Goal: Information Seeking & Learning: Learn about a topic

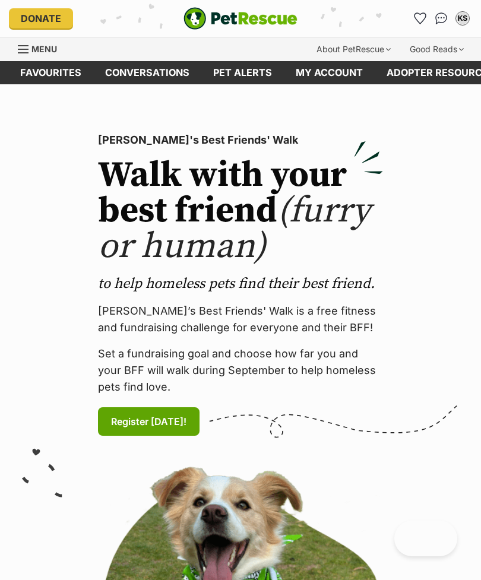
click at [415, 18] on icon "Favourites" at bounding box center [420, 18] width 12 height 12
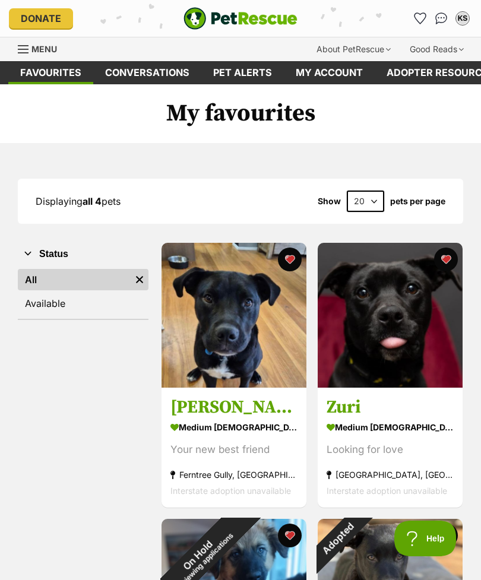
click at [40, 46] on span "Menu" at bounding box center [44, 49] width 26 height 10
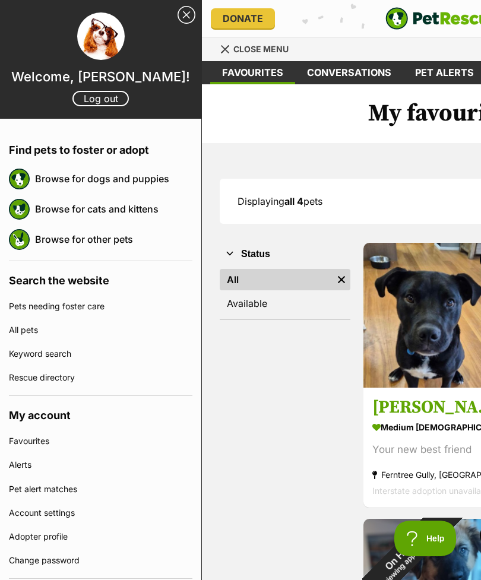
click at [68, 176] on link "Browse for dogs and puppies" at bounding box center [113, 178] width 157 height 25
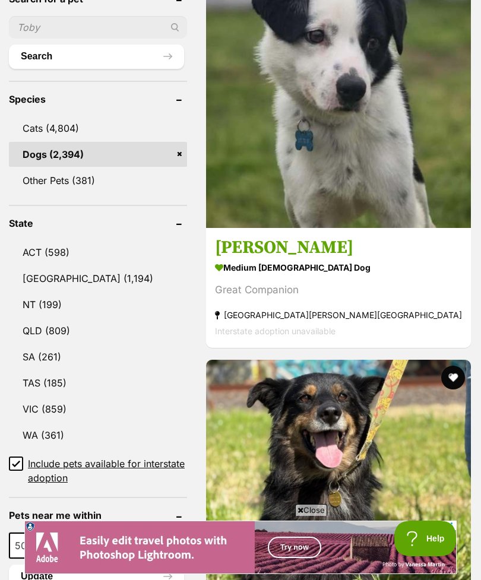
click at [20, 457] on input "Include pets available for interstate adoption" at bounding box center [16, 464] width 14 height 14
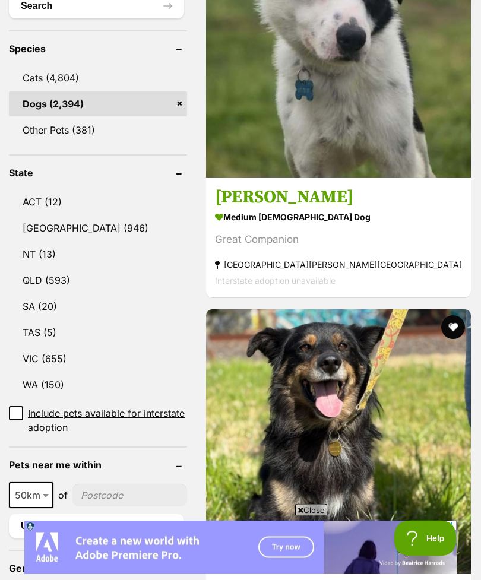
scroll to position [536, 0]
click at [67, 346] on link "VIC (655)" at bounding box center [98, 358] width 178 height 25
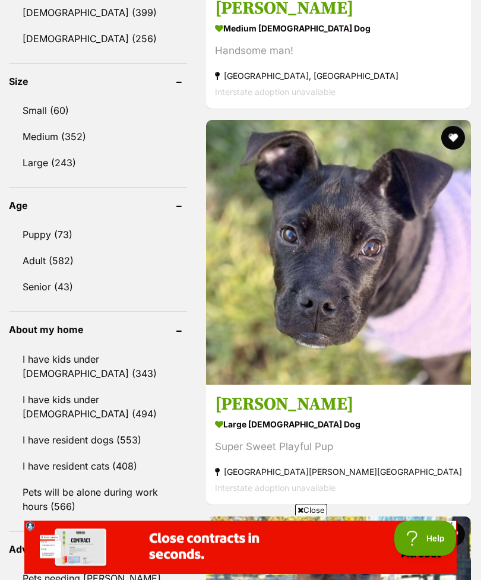
scroll to position [1121, 0]
click at [53, 124] on link "Medium (352)" at bounding box center [98, 136] width 178 height 25
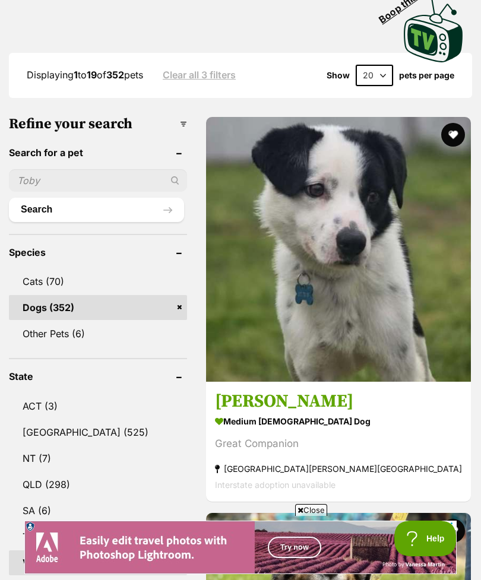
scroll to position [861, 0]
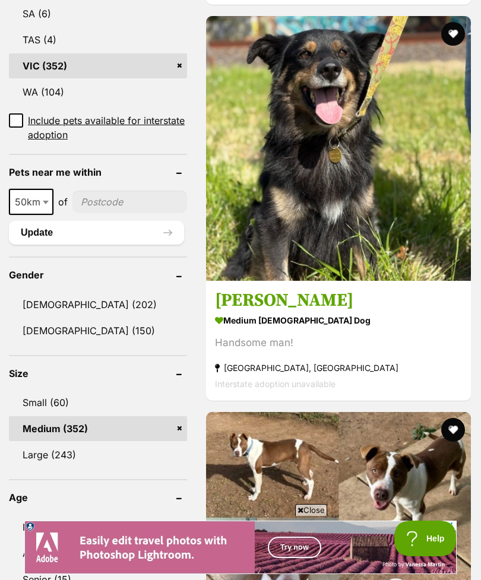
click at [65, 442] on link "Large (243)" at bounding box center [98, 454] width 178 height 25
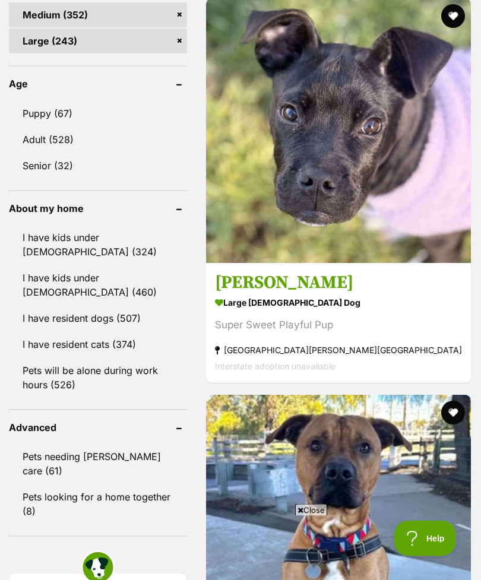
scroll to position [1275, 0]
click at [257, 312] on strong "large male Dog" at bounding box center [338, 303] width 247 height 17
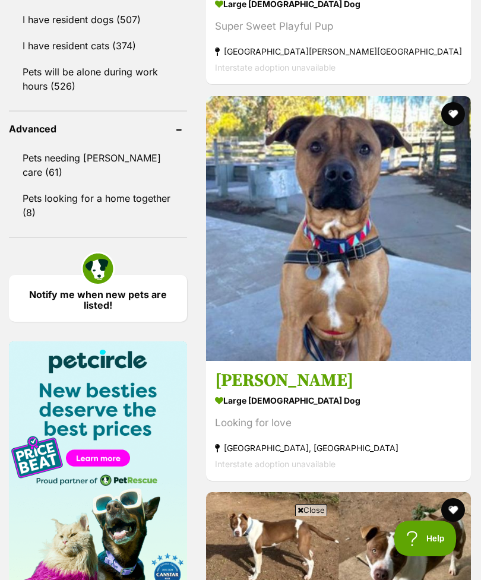
scroll to position [1579, 0]
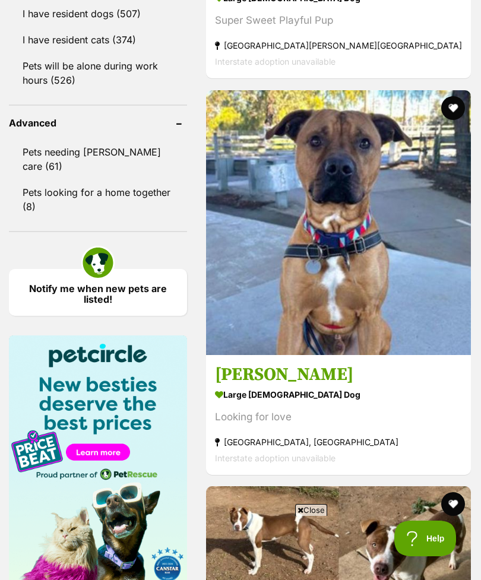
click at [254, 403] on strong "large male Dog" at bounding box center [338, 394] width 247 height 17
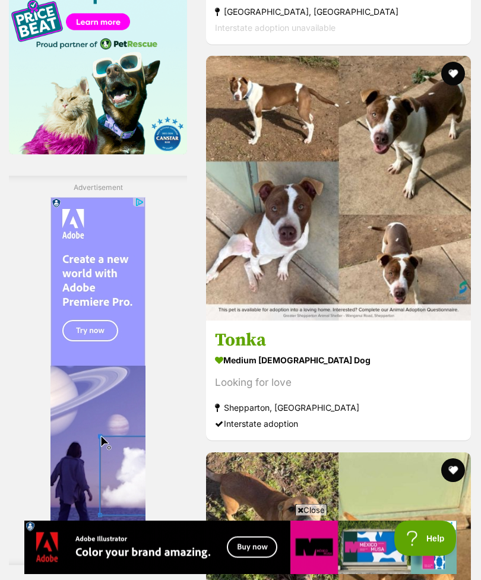
scroll to position [2010, 0]
click at [237, 432] on section "medium male Dog Looking for love Shepparton, VIC Interstate adoption" at bounding box center [338, 392] width 247 height 80
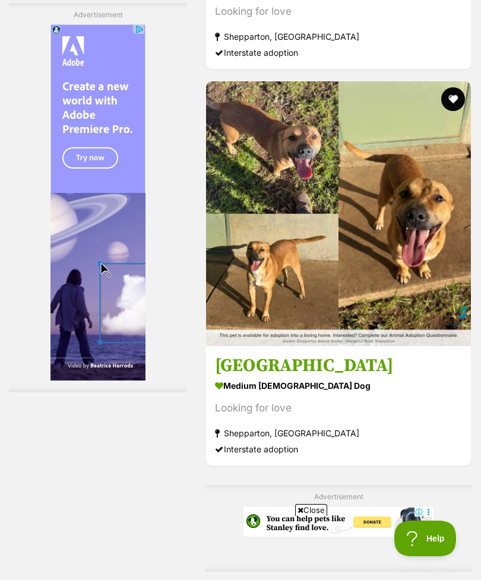
scroll to position [0, 0]
click at [231, 457] on section "medium male Dog Looking for love Shepparton, VIC Interstate adoption" at bounding box center [338, 417] width 247 height 80
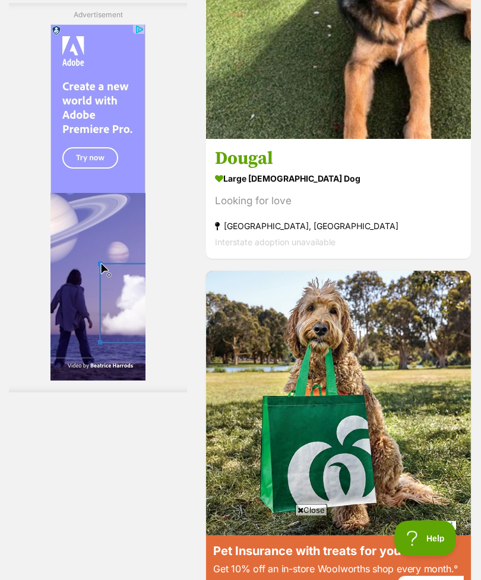
scroll to position [4287, 0]
click at [239, 188] on strong "large male Dog" at bounding box center [338, 178] width 247 height 17
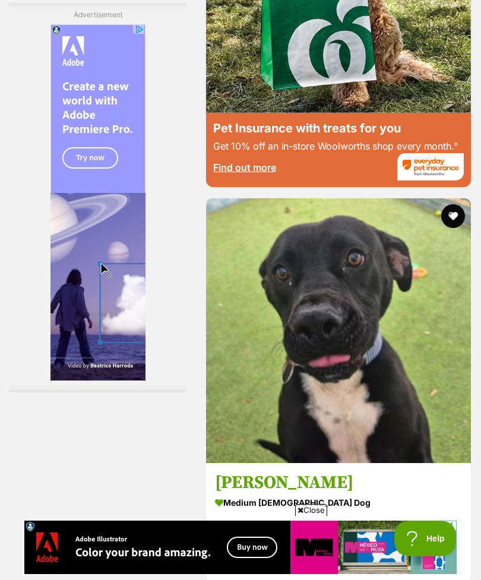
scroll to position [5060, 0]
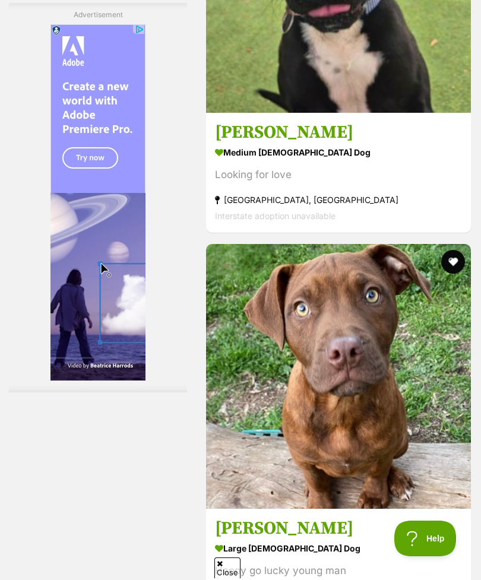
click at [259, 183] on div "Looking for love" at bounding box center [338, 175] width 247 height 16
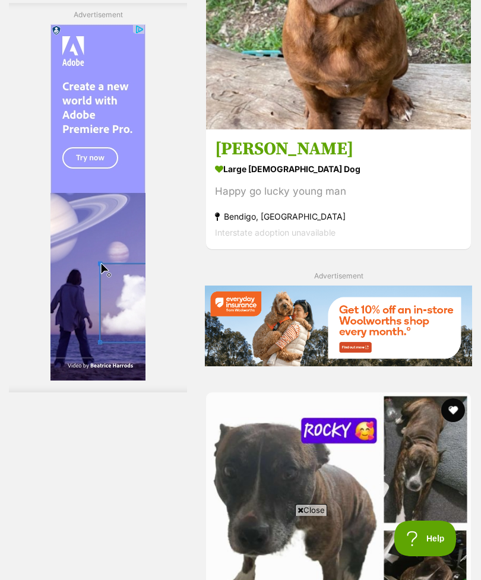
scroll to position [0, 0]
click at [239, 178] on strong "large male Dog" at bounding box center [338, 169] width 247 height 17
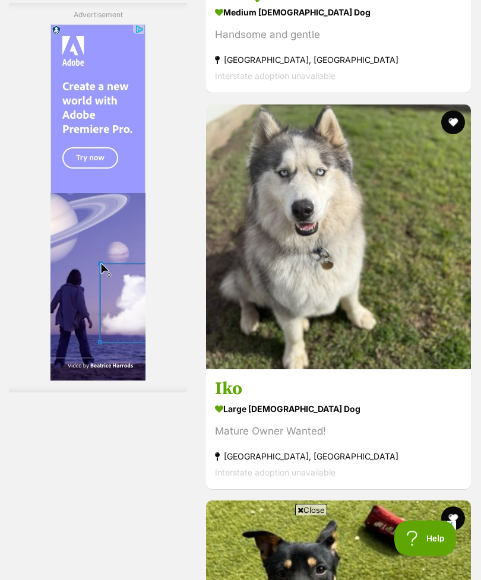
scroll to position [6124, 0]
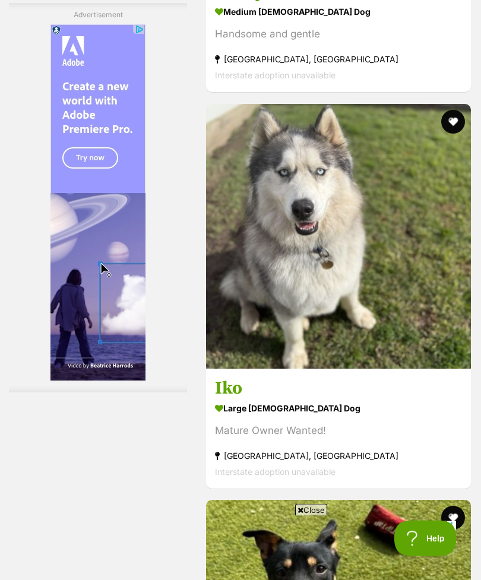
click at [238, 21] on strong "medium male Dog" at bounding box center [338, 12] width 247 height 17
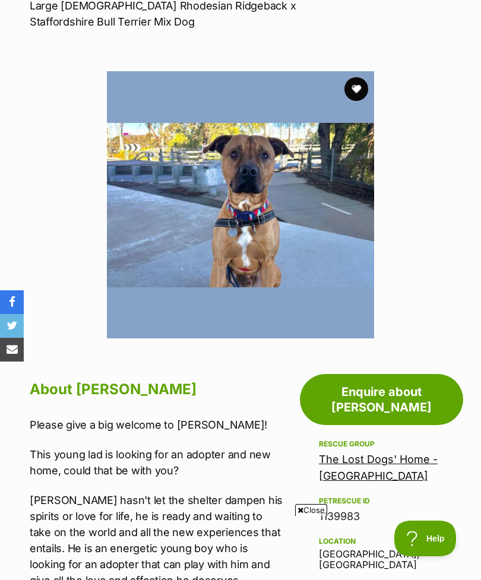
scroll to position [180, 0]
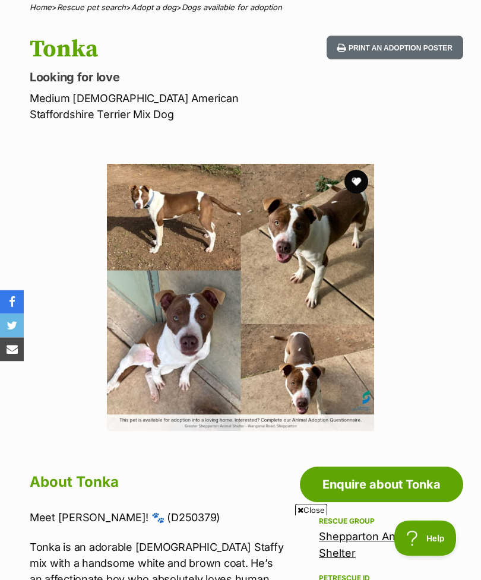
scroll to position [98, 0]
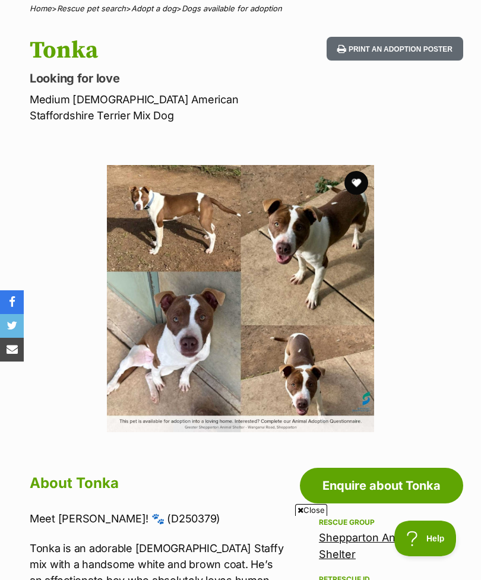
click at [155, 241] on img at bounding box center [240, 298] width 267 height 267
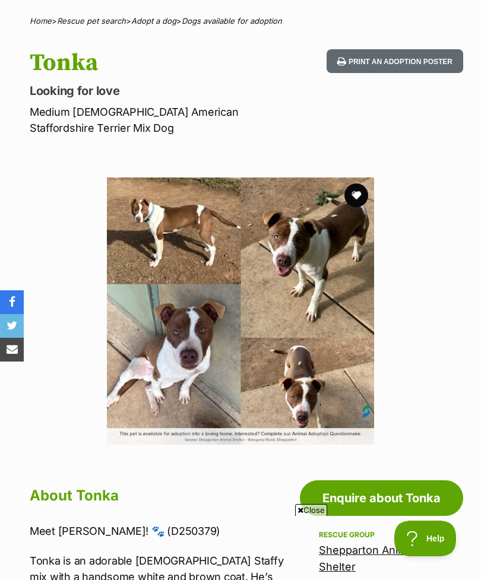
click at [232, 358] on img at bounding box center [240, 311] width 267 height 267
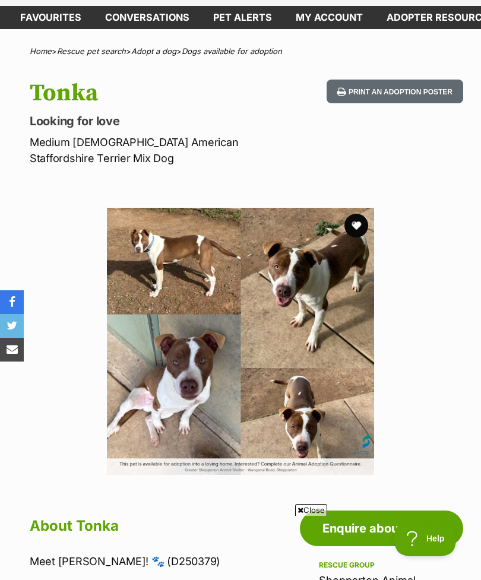
scroll to position [0, 0]
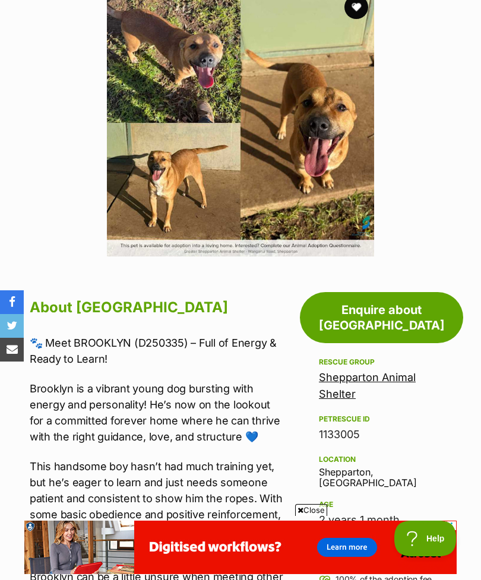
scroll to position [258, 0]
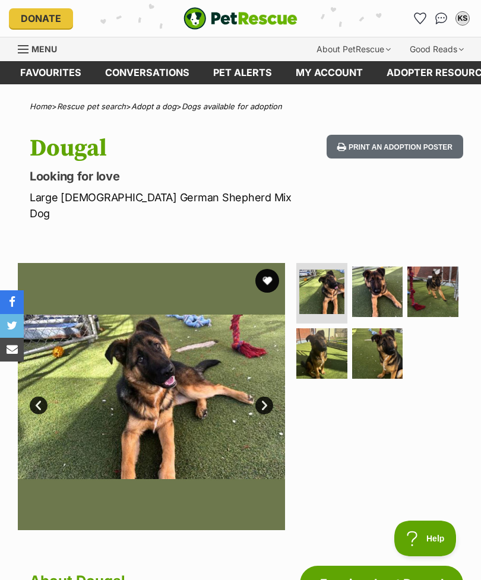
click at [376, 270] on img at bounding box center [377, 292] width 51 height 51
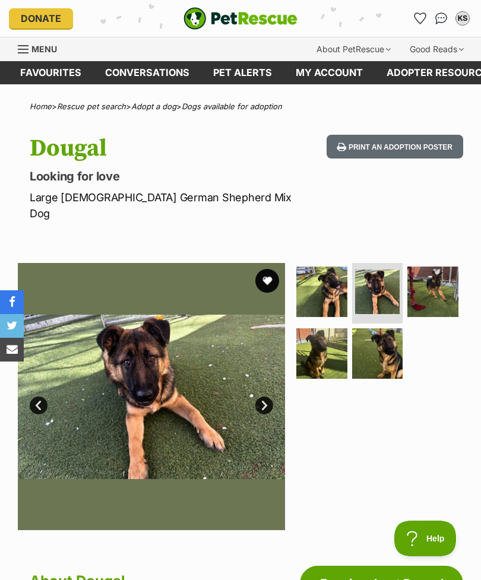
click at [431, 270] on img at bounding box center [432, 292] width 51 height 51
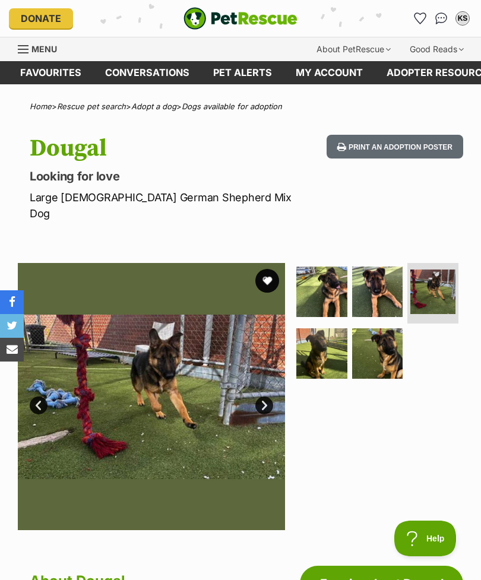
click at [312, 333] on img at bounding box center [321, 353] width 51 height 51
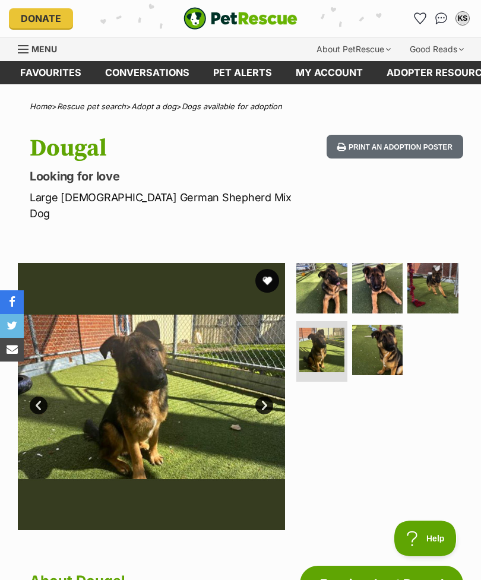
click at [378, 328] on img at bounding box center [377, 350] width 51 height 51
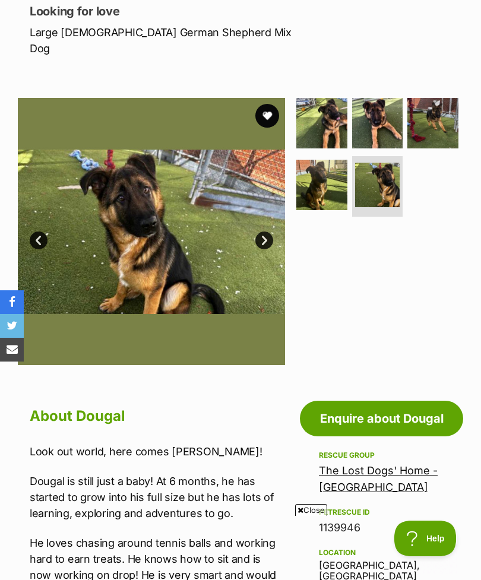
scroll to position [165, 0]
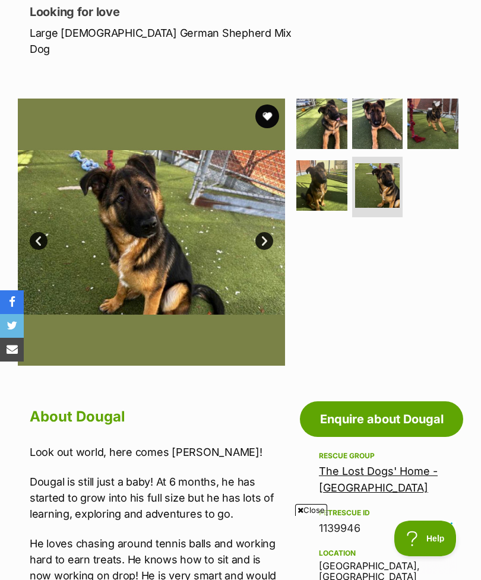
click at [325, 169] on img at bounding box center [321, 185] width 51 height 51
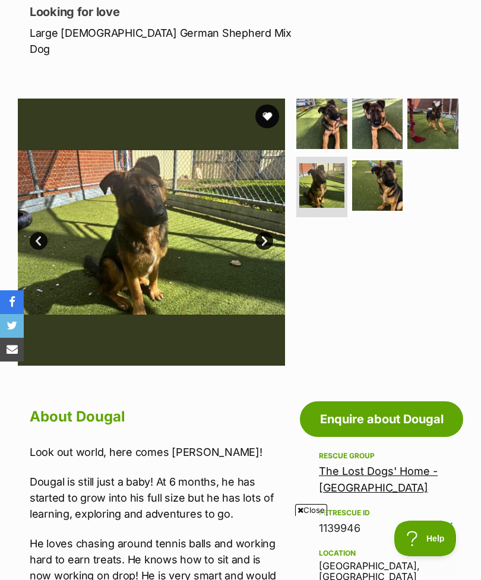
click at [385, 107] on img at bounding box center [377, 124] width 51 height 51
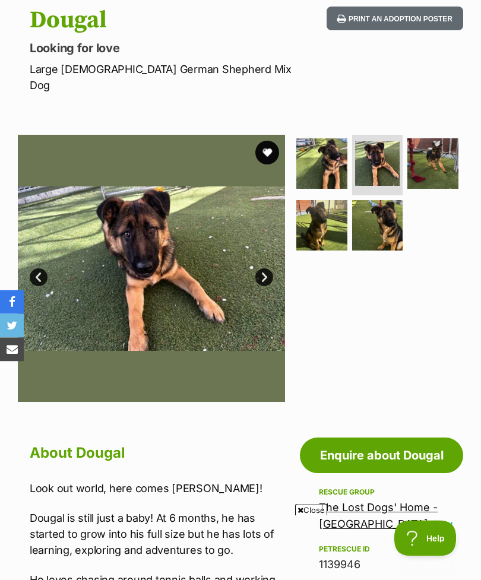
scroll to position [118, 0]
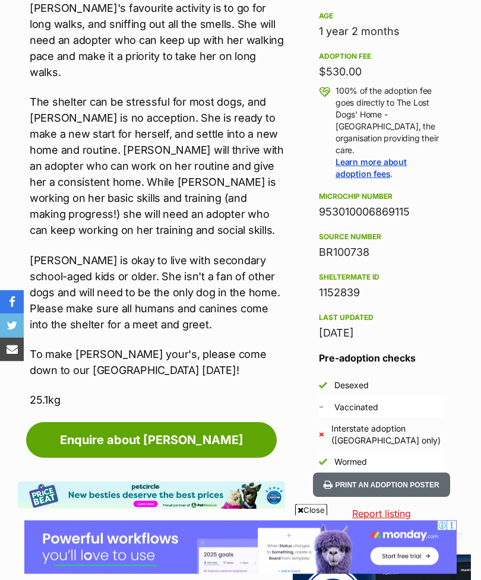
scroll to position [763, 0]
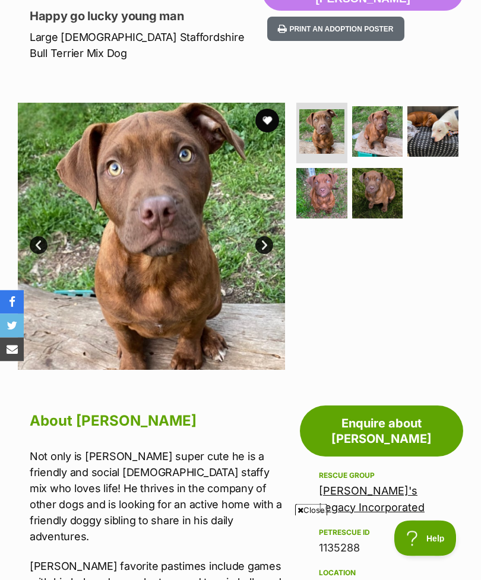
scroll to position [160, 0]
click at [376, 106] on img at bounding box center [377, 131] width 51 height 51
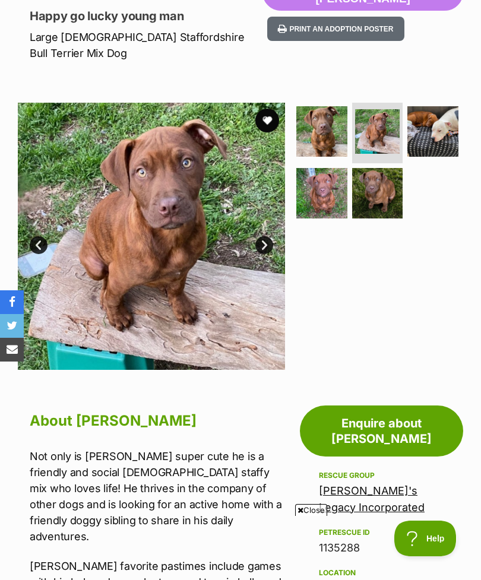
click at [429, 110] on img at bounding box center [432, 131] width 51 height 51
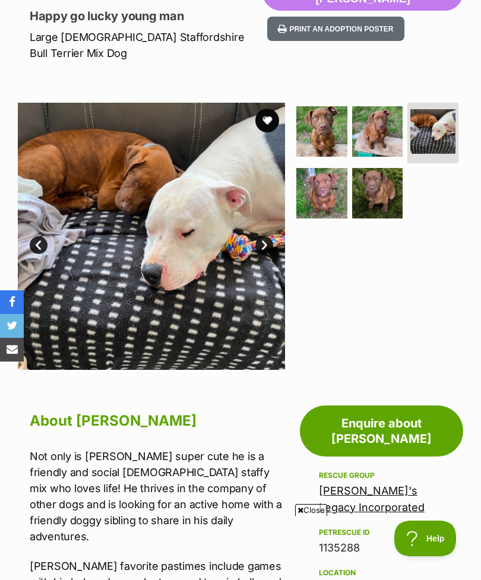
click at [318, 168] on img at bounding box center [321, 193] width 51 height 51
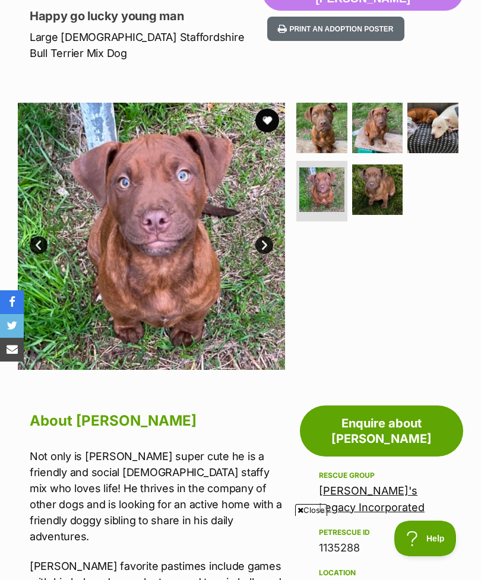
click at [362, 165] on img at bounding box center [377, 190] width 51 height 51
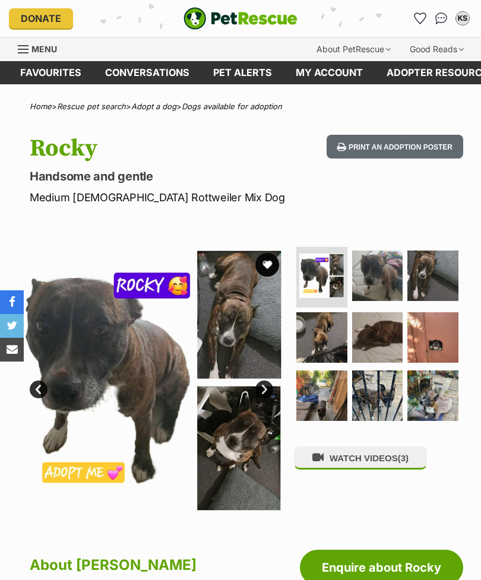
click at [380, 275] on img at bounding box center [377, 276] width 51 height 51
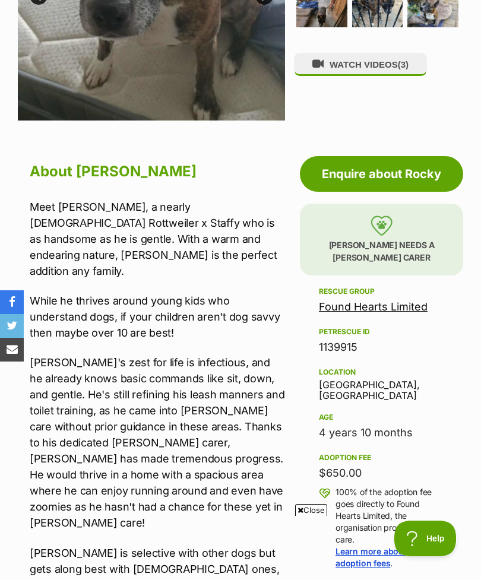
scroll to position [387, 0]
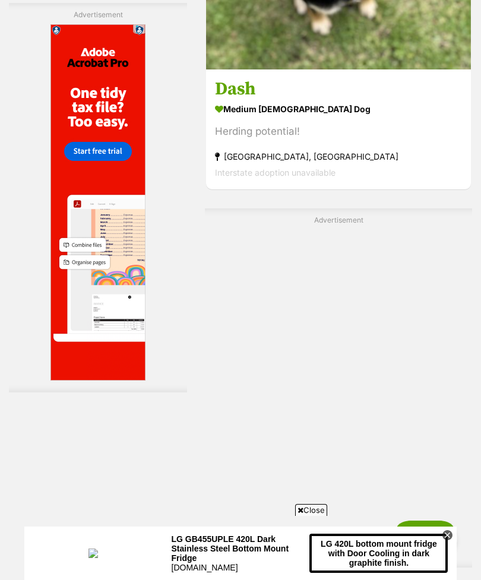
scroll to position [8191, 0]
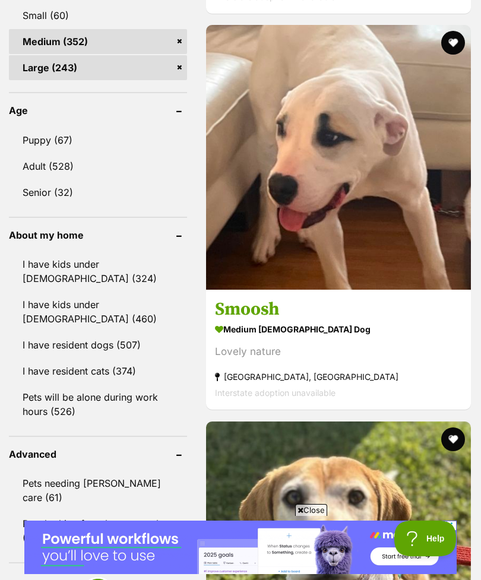
scroll to position [1248, 0]
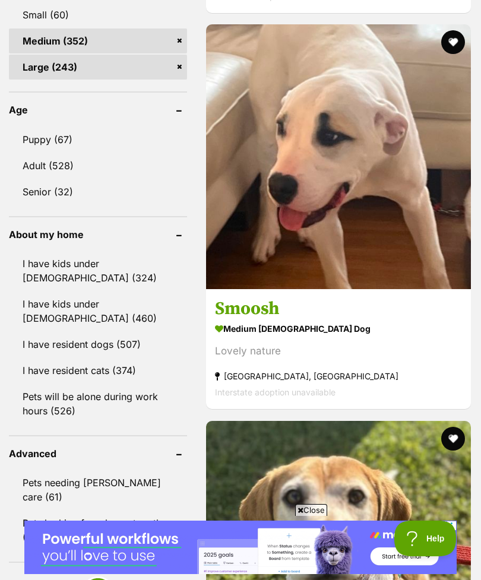
click at [242, 338] on strong "medium [DEMOGRAPHIC_DATA] Dog" at bounding box center [338, 329] width 247 height 17
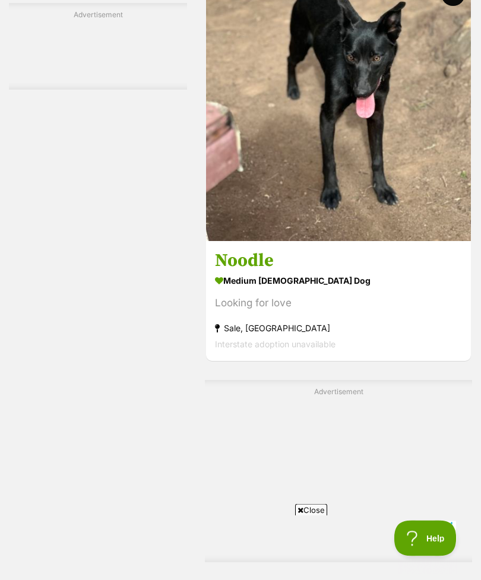
scroll to position [2486, 0]
click at [261, 289] on strong "medium female Dog" at bounding box center [338, 280] width 247 height 17
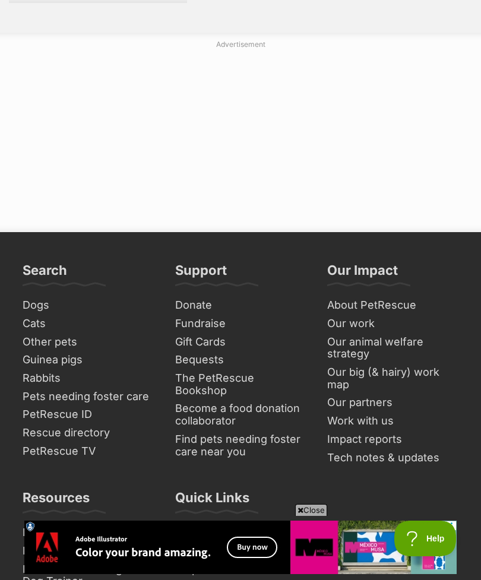
scroll to position [9201, 0]
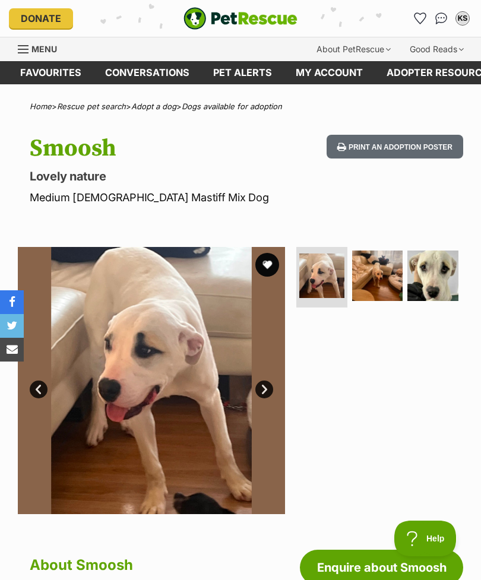
click at [423, 271] on img at bounding box center [432, 276] width 51 height 51
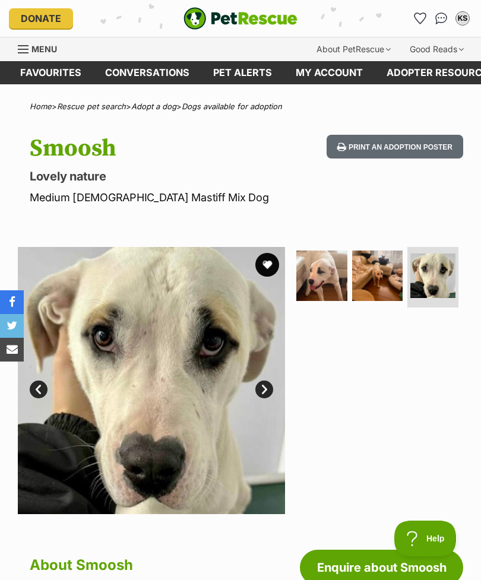
click at [375, 273] on img at bounding box center [377, 276] width 51 height 51
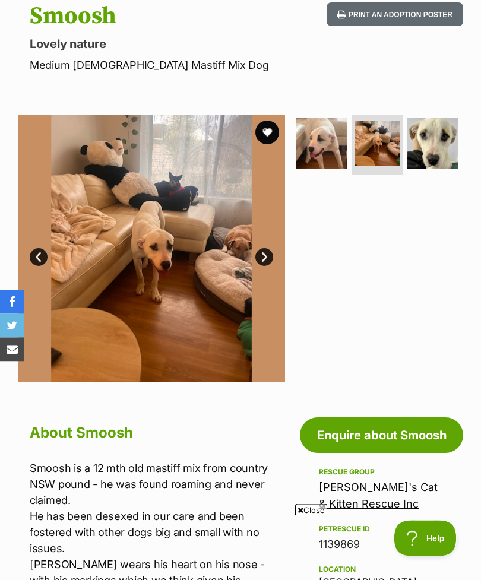
scroll to position [132, 0]
click at [318, 144] on img at bounding box center [321, 143] width 51 height 51
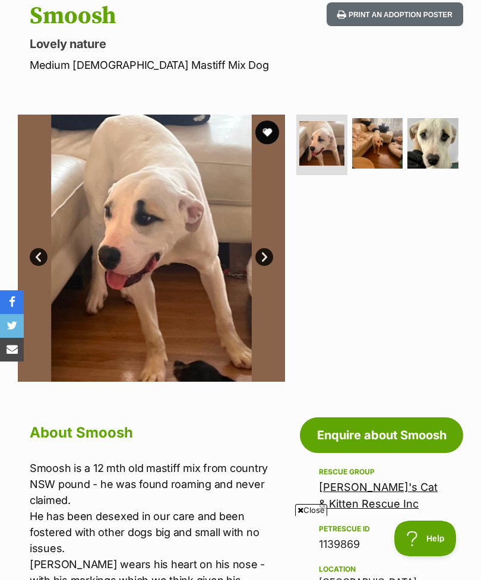
click at [437, 144] on img at bounding box center [432, 143] width 51 height 51
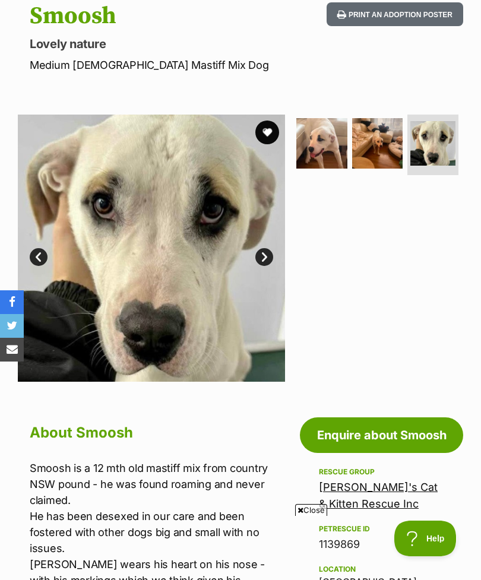
click at [328, 150] on img at bounding box center [321, 143] width 51 height 51
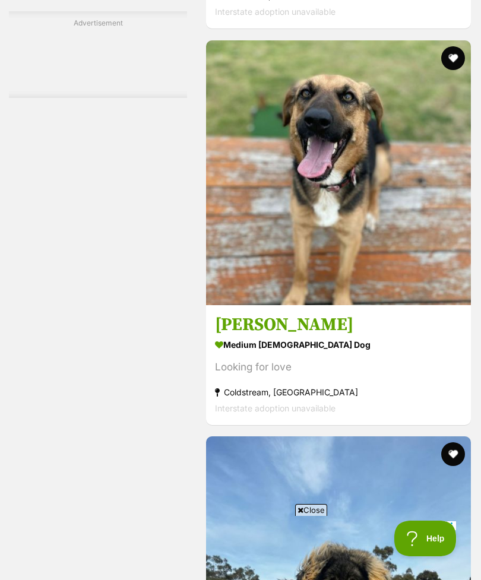
click at [254, 287] on img at bounding box center [338, 172] width 265 height 265
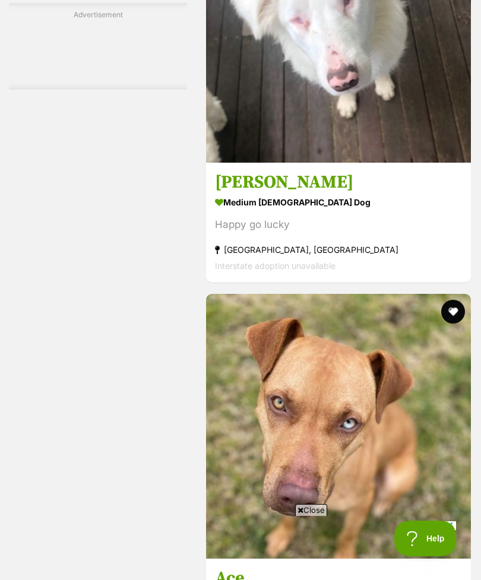
scroll to position [3619, 0]
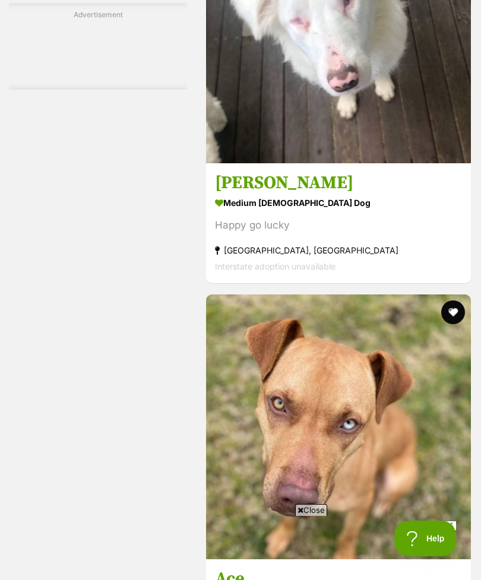
click at [223, 194] on h3 "Luca" at bounding box center [338, 183] width 247 height 23
click at [241, 274] on section "medium male Dog Happy go lucky Diamond Creek, VIC Interstate adoption unavailab…" at bounding box center [338, 234] width 247 height 80
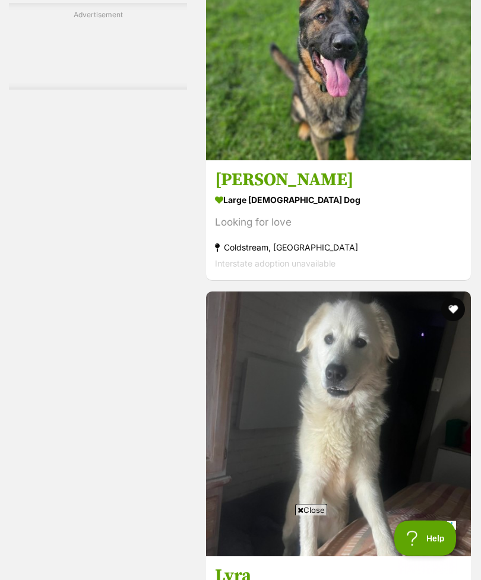
scroll to position [4417, 0]
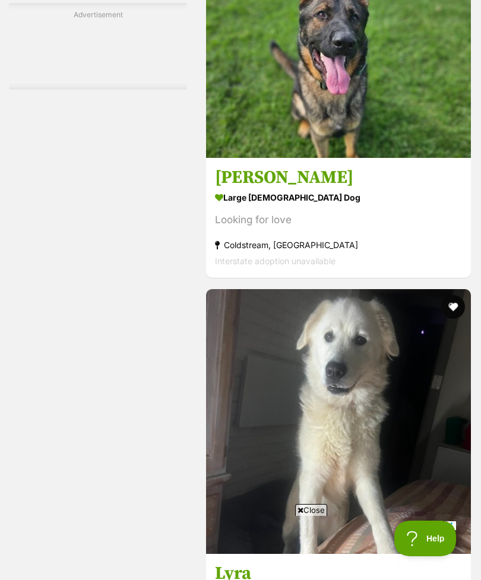
click at [235, 206] on strong "large male Dog" at bounding box center [338, 197] width 247 height 17
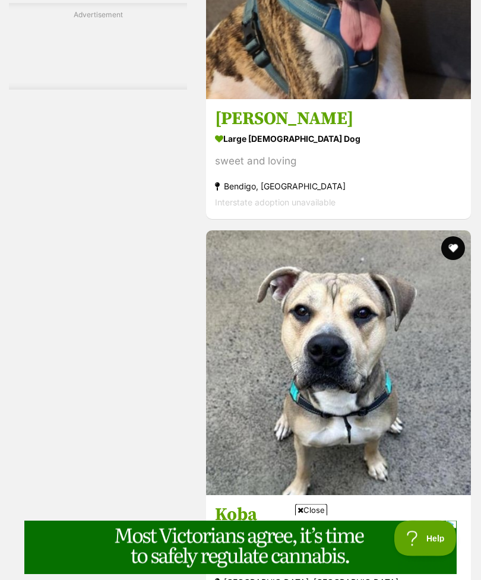
scroll to position [6194, 0]
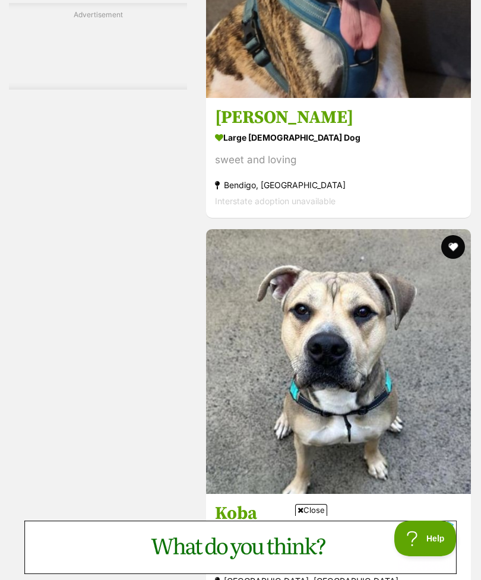
click at [244, 168] on div "sweet and loving" at bounding box center [338, 160] width 247 height 16
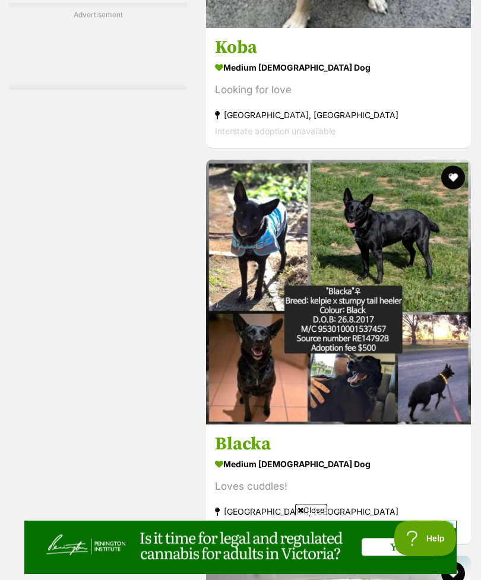
scroll to position [6662, 0]
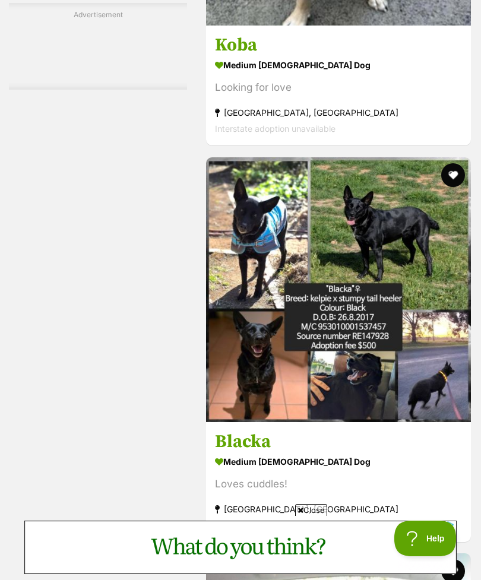
click at [235, 137] on section "medium male Dog Looking for love Burwood East, VIC Interstate adoption unavaila…" at bounding box center [338, 97] width 247 height 80
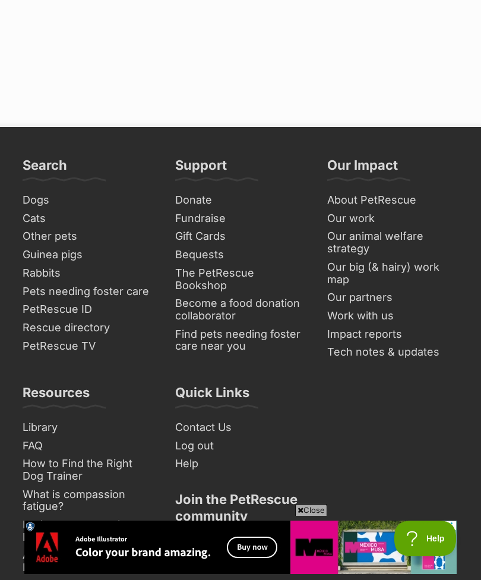
scroll to position [9308, 0]
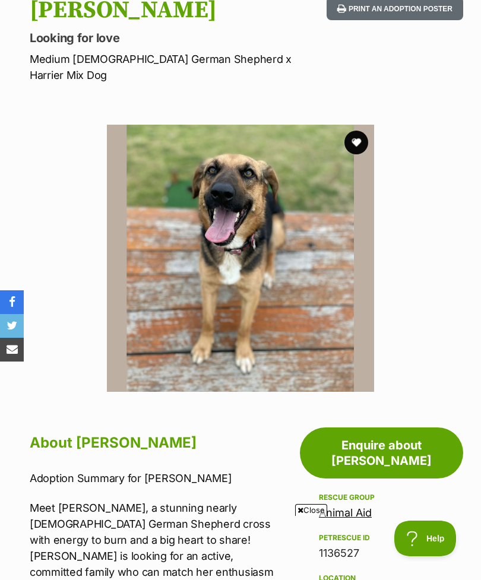
scroll to position [137, 0]
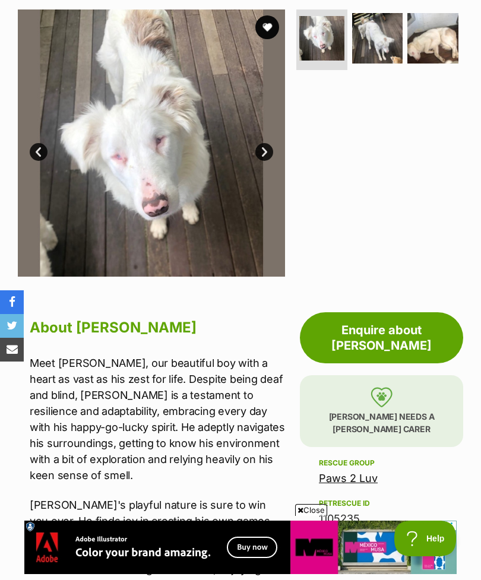
scroll to position [236, 0]
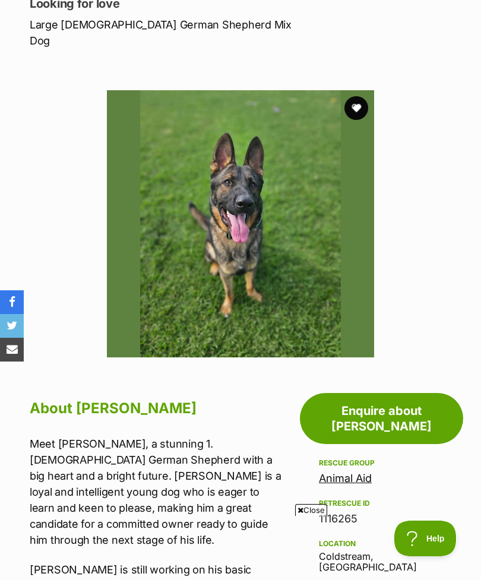
scroll to position [172, 0]
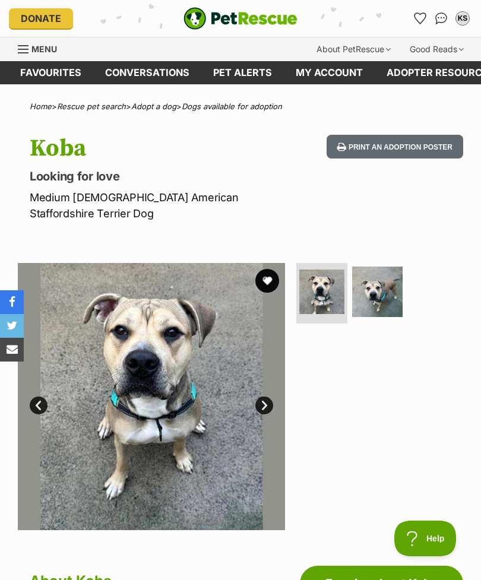
click at [379, 267] on img at bounding box center [377, 292] width 51 height 51
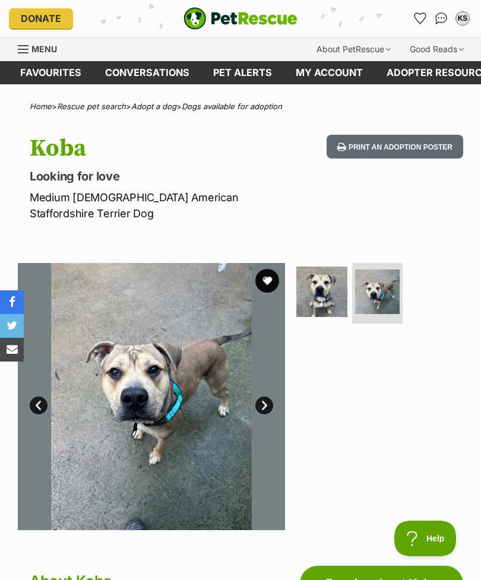
click at [316, 270] on img at bounding box center [321, 292] width 51 height 51
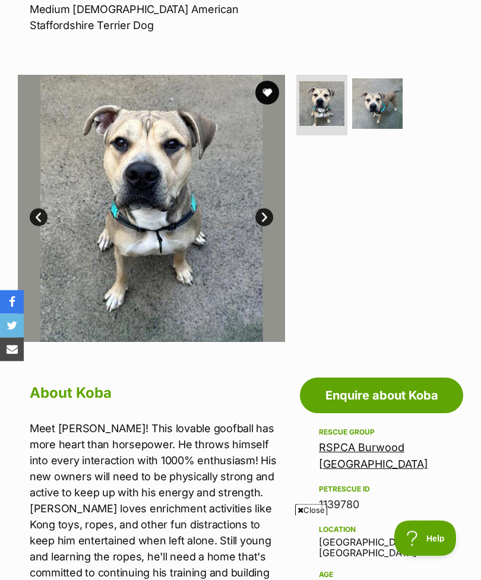
scroll to position [175, 0]
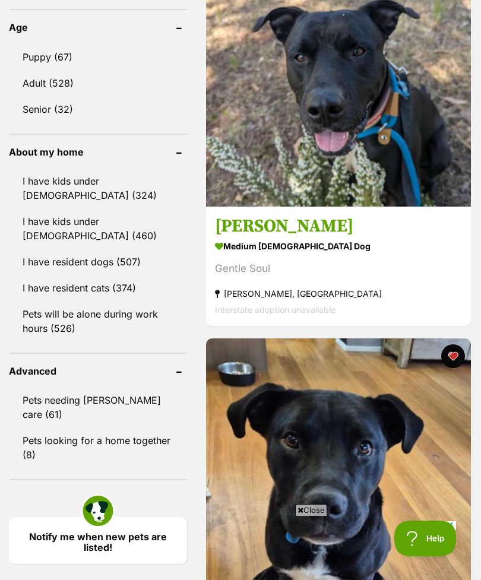
click at [244, 289] on section "medium male Dog Gentle Soul Gladysdale, VIC Interstate adoption unavailable" at bounding box center [338, 278] width 247 height 80
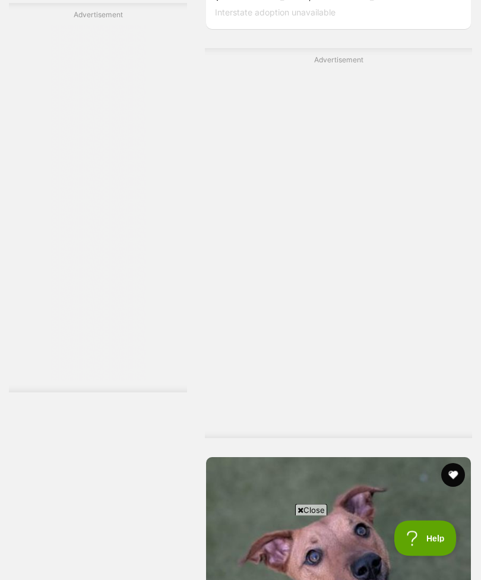
scroll to position [7915, 0]
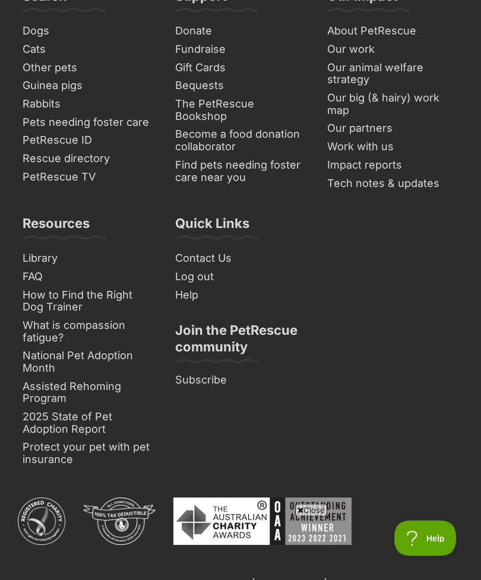
scroll to position [9476, 0]
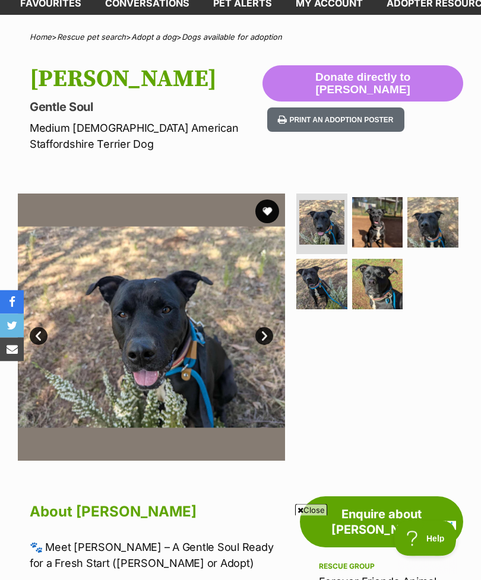
scroll to position [69, 0]
click at [372, 197] on img at bounding box center [377, 222] width 51 height 51
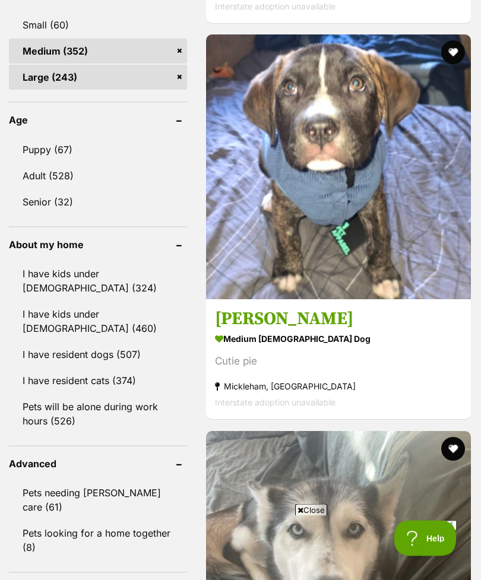
scroll to position [1237, 0]
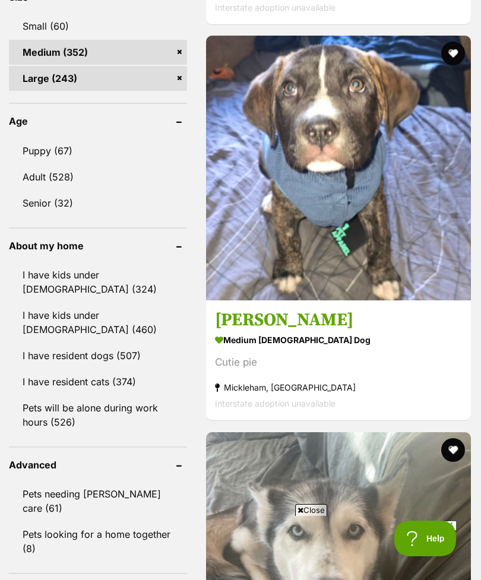
click at [240, 349] on strong "medium [DEMOGRAPHIC_DATA] Dog" at bounding box center [338, 340] width 247 height 17
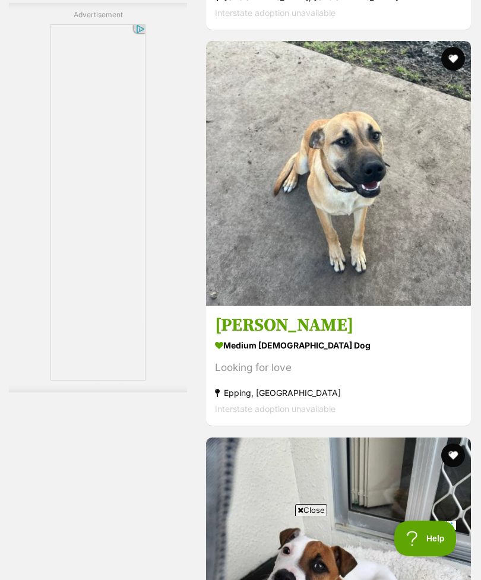
scroll to position [7015, 0]
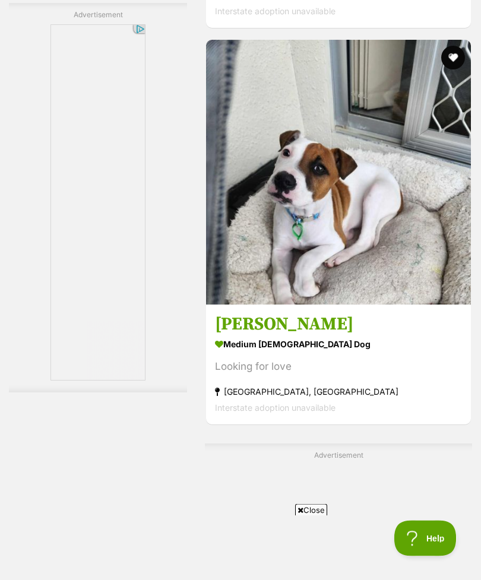
scroll to position [7424, 0]
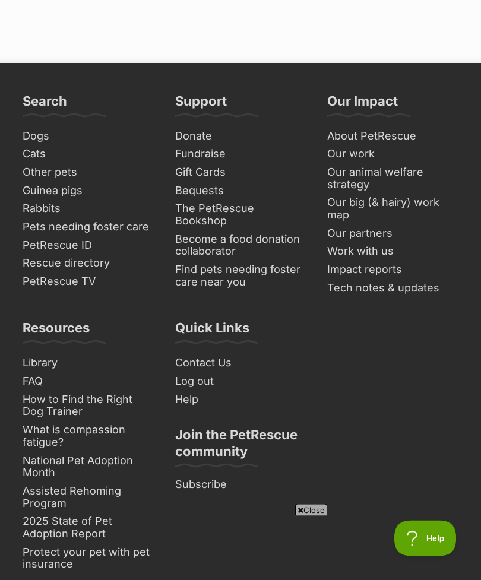
scroll to position [9276, 0]
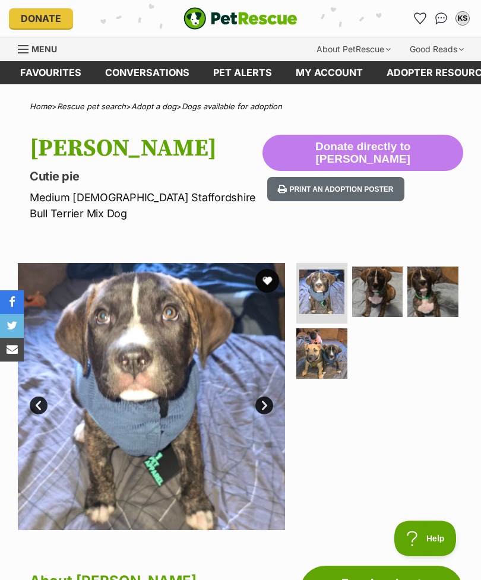
click at [374, 267] on img at bounding box center [377, 292] width 51 height 51
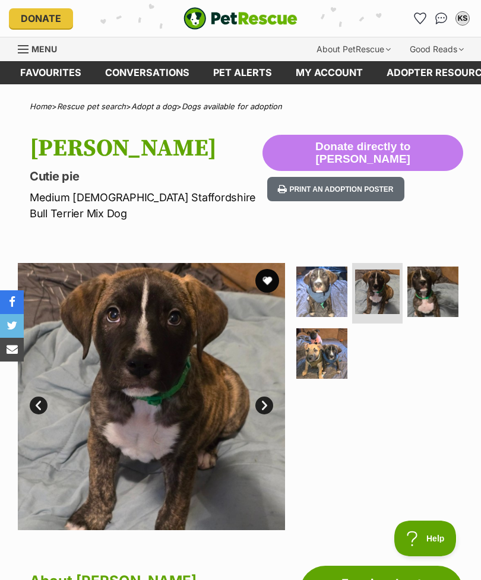
click at [422, 272] on img at bounding box center [432, 292] width 51 height 51
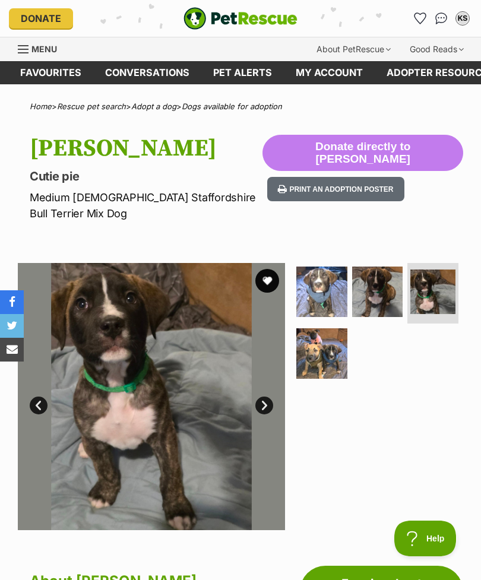
click at [318, 331] on img at bounding box center [321, 353] width 51 height 51
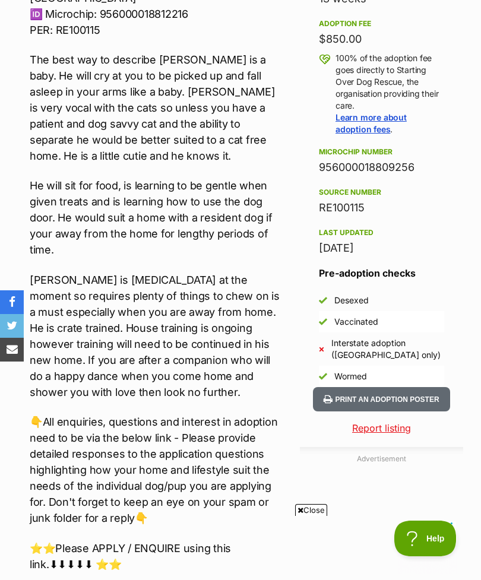
scroll to position [274, 0]
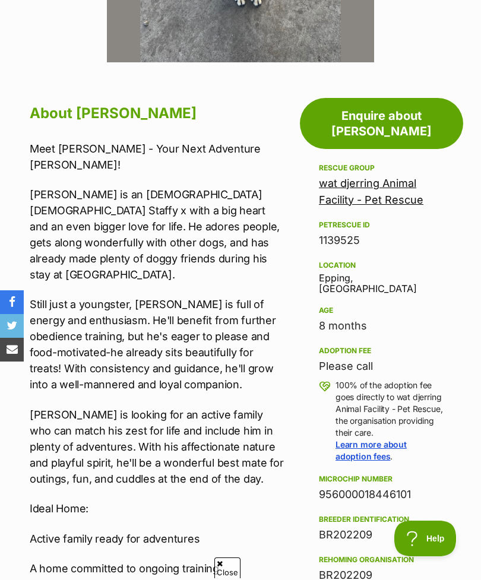
scroll to position [444, 0]
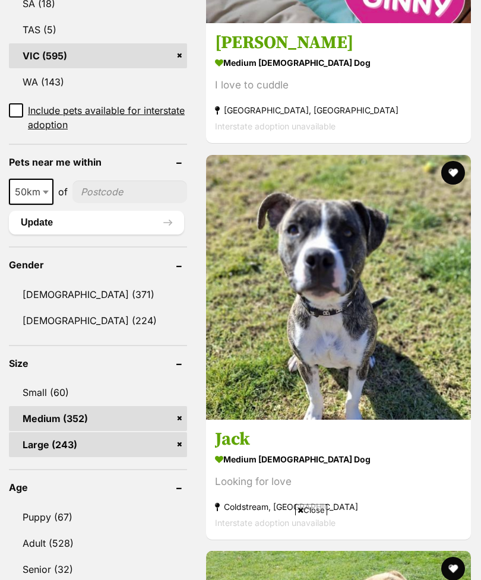
scroll to position [964, 0]
